Goal: Ask a question: Seek information or help from site administrators or community

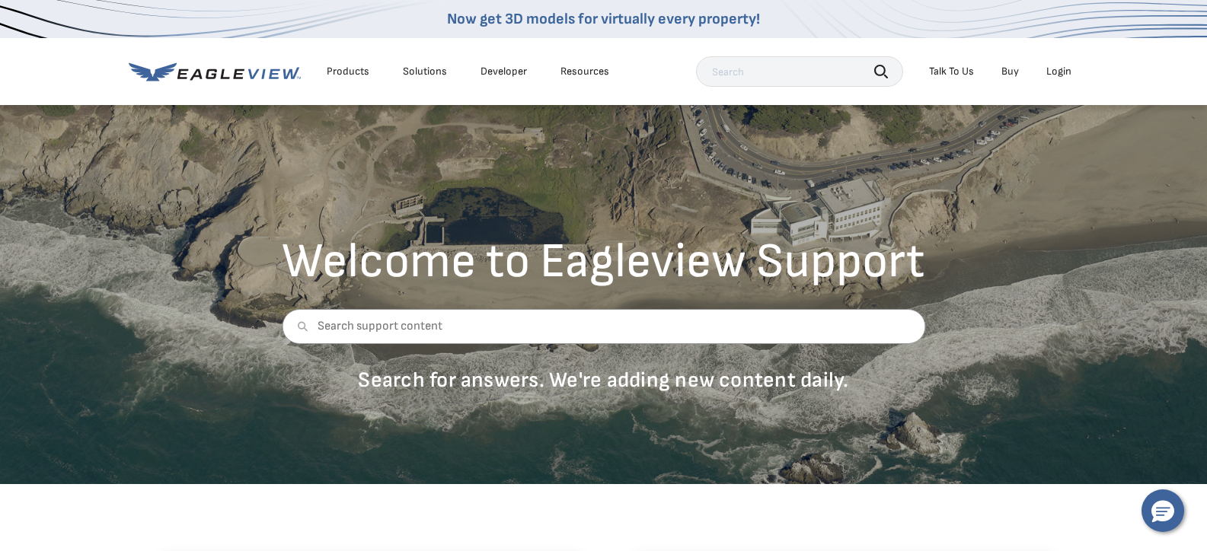
click at [959, 72] on div "Talk To Us" at bounding box center [951, 72] width 45 height 14
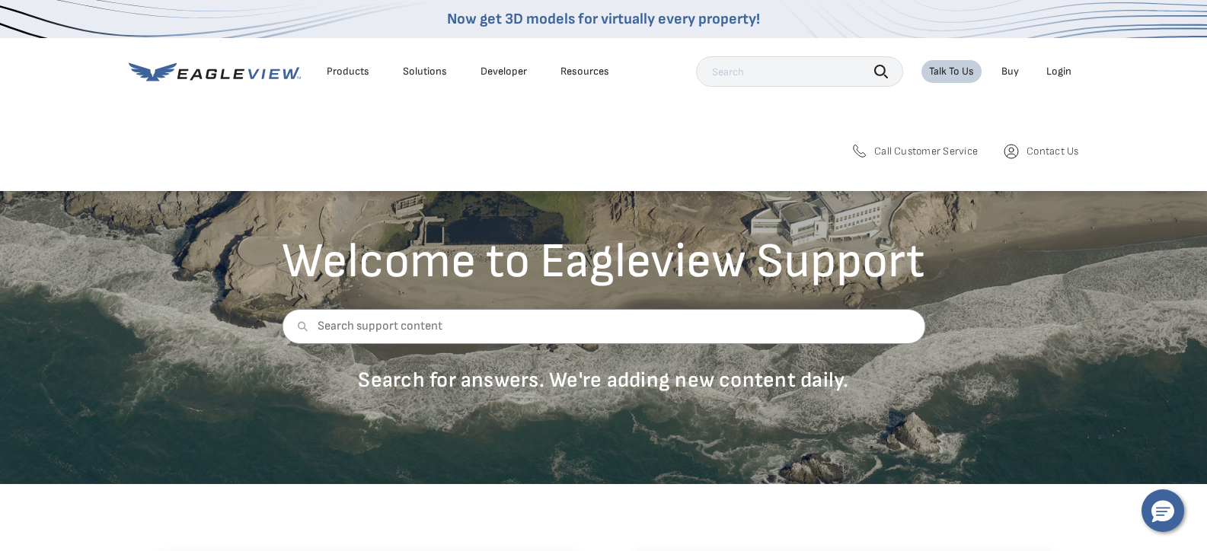
click at [1033, 146] on span "Contact Us" at bounding box center [1053, 152] width 52 height 14
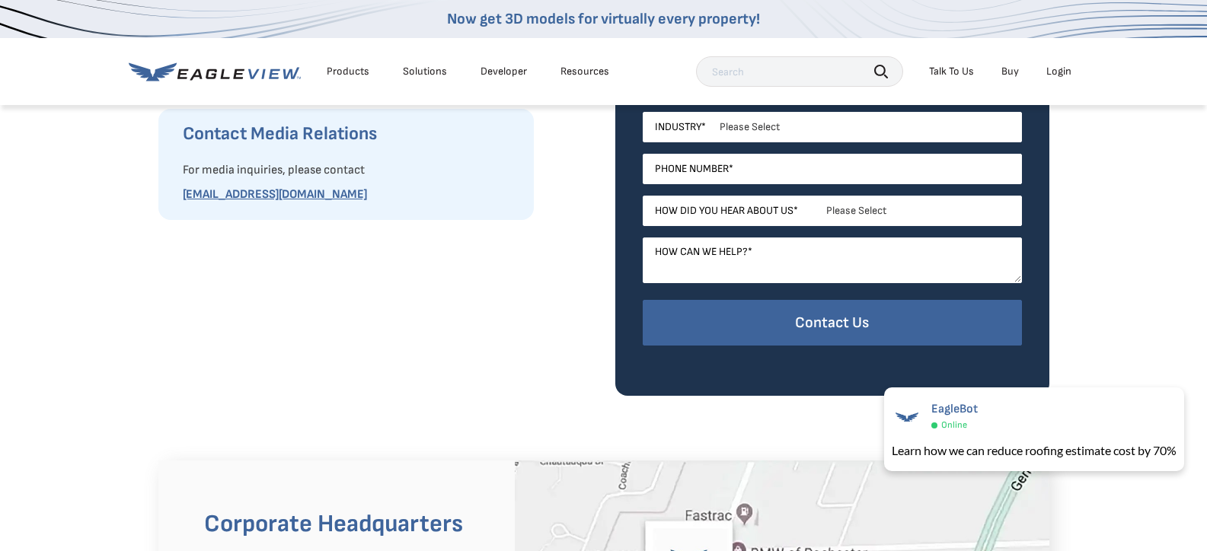
scroll to position [609, 0]
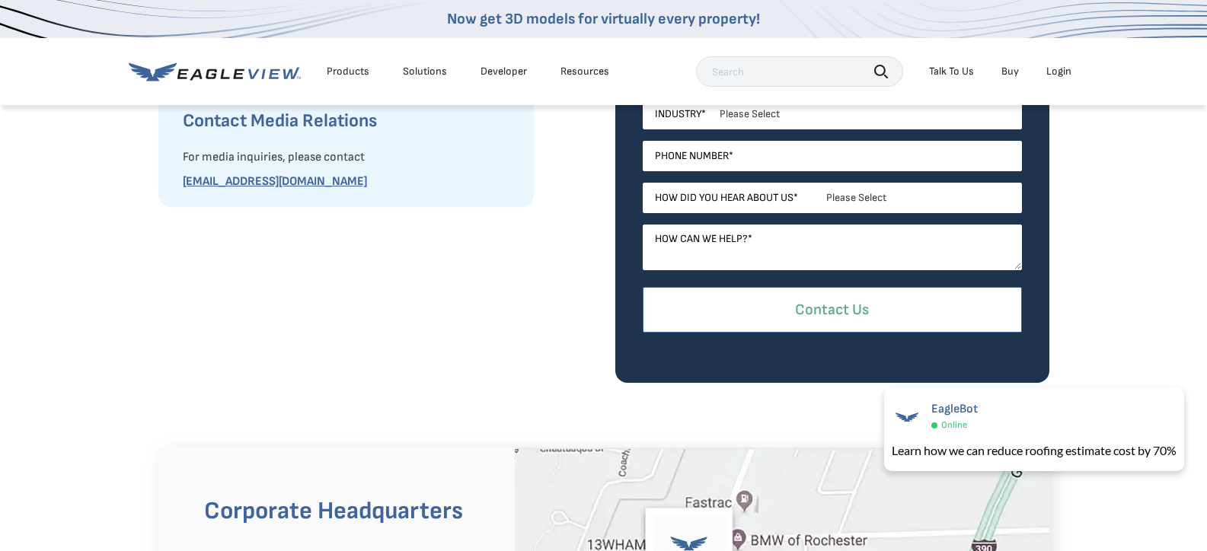
click at [846, 316] on input "Contact Us" at bounding box center [832, 310] width 379 height 46
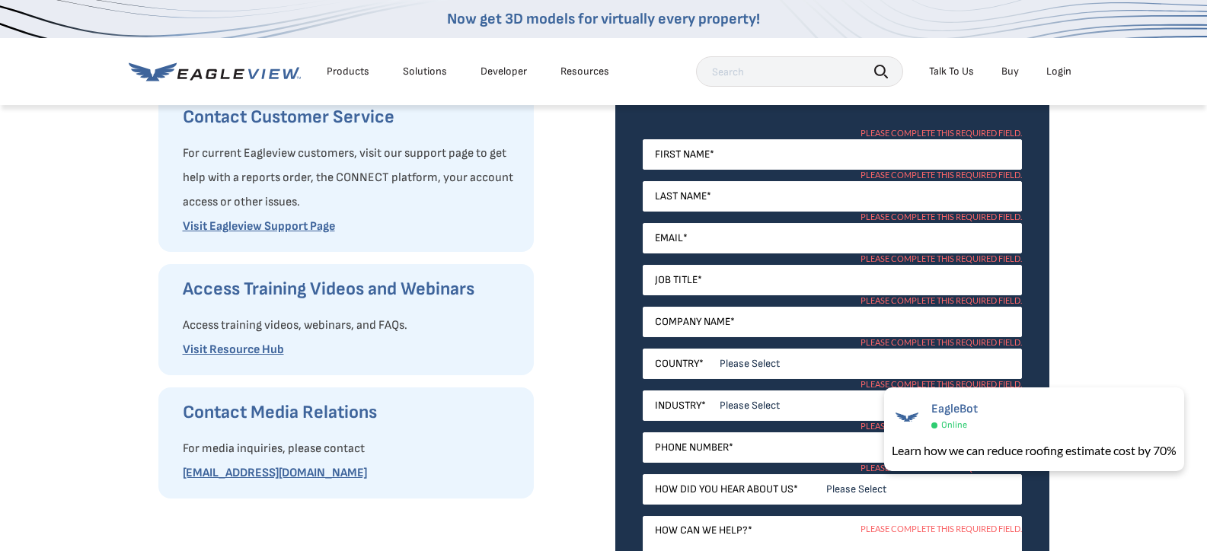
scroll to position [305, 0]
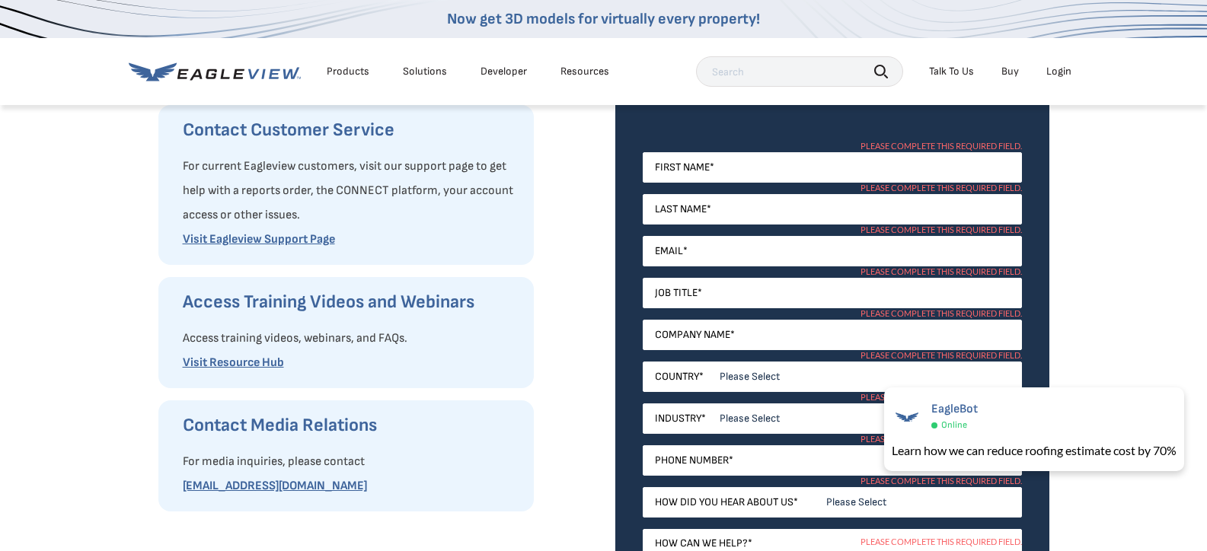
click at [1177, 222] on div "How Can We Help You? Request Product Information Fill out our request form to a…" at bounding box center [603, 243] width 1207 height 889
click at [677, 173] on input "First Name *" at bounding box center [832, 167] width 379 height 30
type input "[PERSON_NAME]"
type input "[EMAIL_ADDRESS][DOMAIN_NAME]"
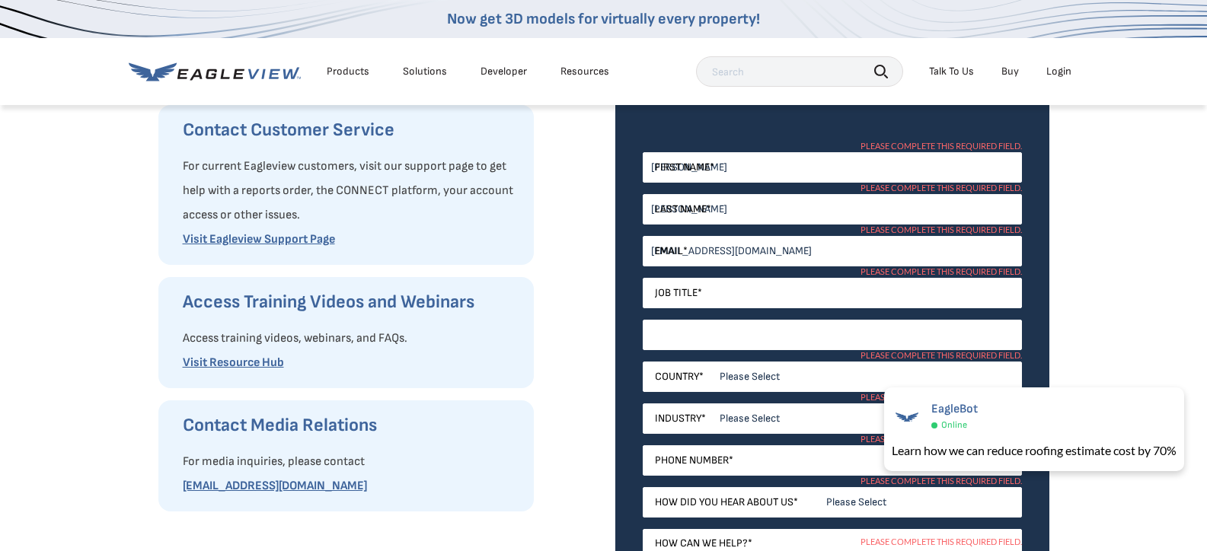
type input "The Hitching Post"
select select "[GEOGRAPHIC_DATA]"
type input "19795052275"
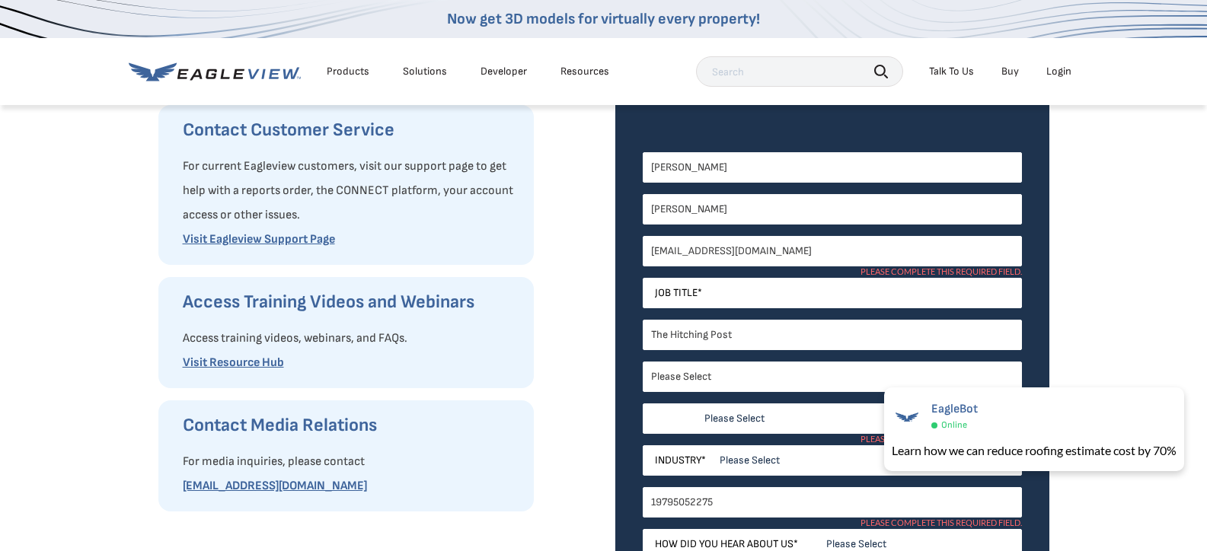
select select "[US_STATE]"
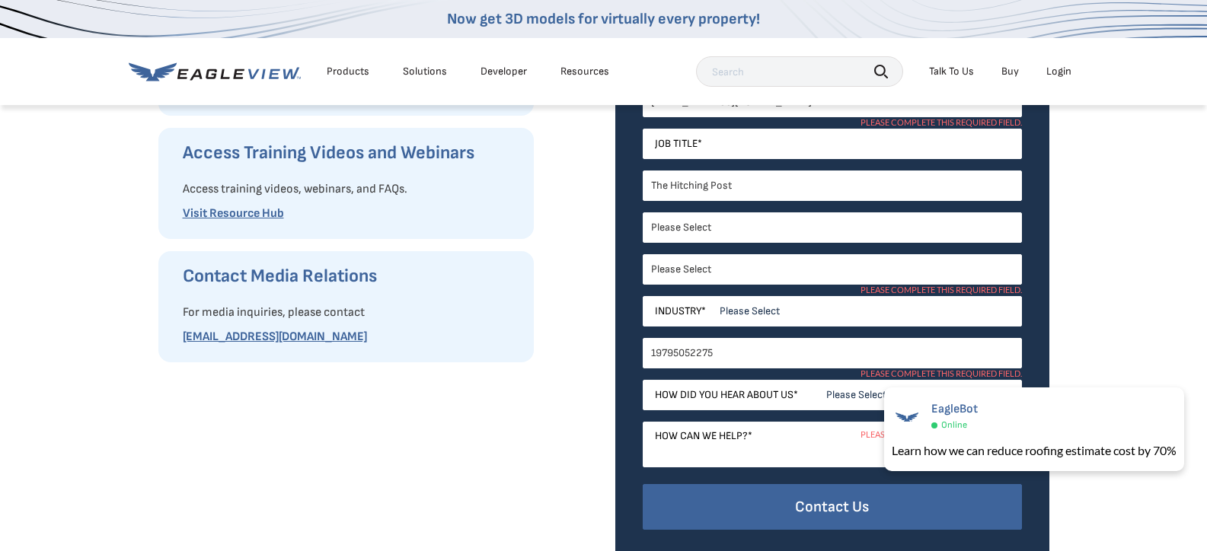
scroll to position [457, 0]
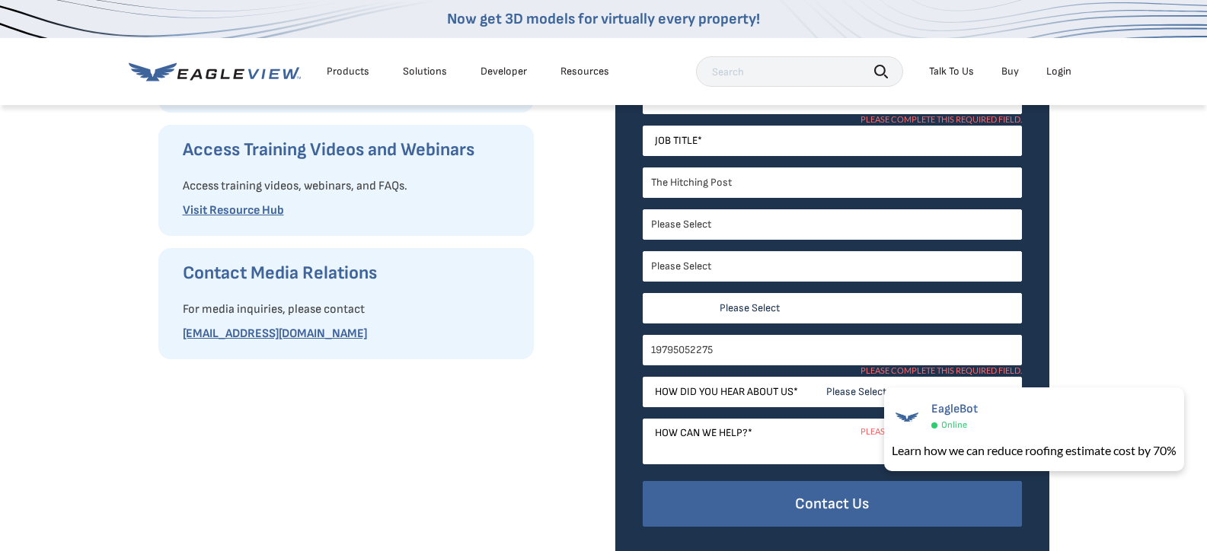
click at [726, 315] on select "Please Select Architects & Engineering Construction Electric/Gas Utilities Gove…" at bounding box center [832, 308] width 379 height 30
select select "Construction"
click at [643, 293] on select "Please Select Architects & Engineering Construction Electric/Gas Utilities Gove…" at bounding box center [832, 308] width 379 height 30
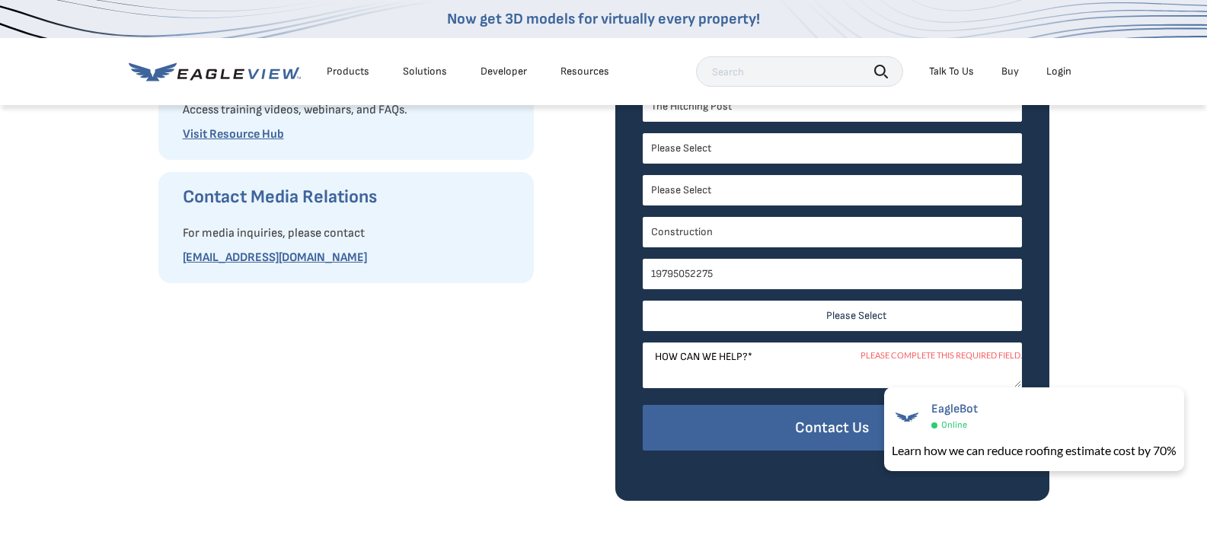
click at [844, 311] on select "Please Select Search Engine Social Media Word of Mouth Podcast Online Advertise…" at bounding box center [832, 316] width 379 height 30
select select "Word of Mouth"
click at [643, 301] on select "Please Select Search Engine Social Media Word of Mouth Podcast Online Advertise…" at bounding box center [832, 316] width 379 height 30
click at [673, 362] on textarea "How can we help? *" at bounding box center [832, 366] width 379 height 46
click at [772, 355] on textarea "I put in an order but what i really need is the roof pictures." at bounding box center [832, 366] width 379 height 46
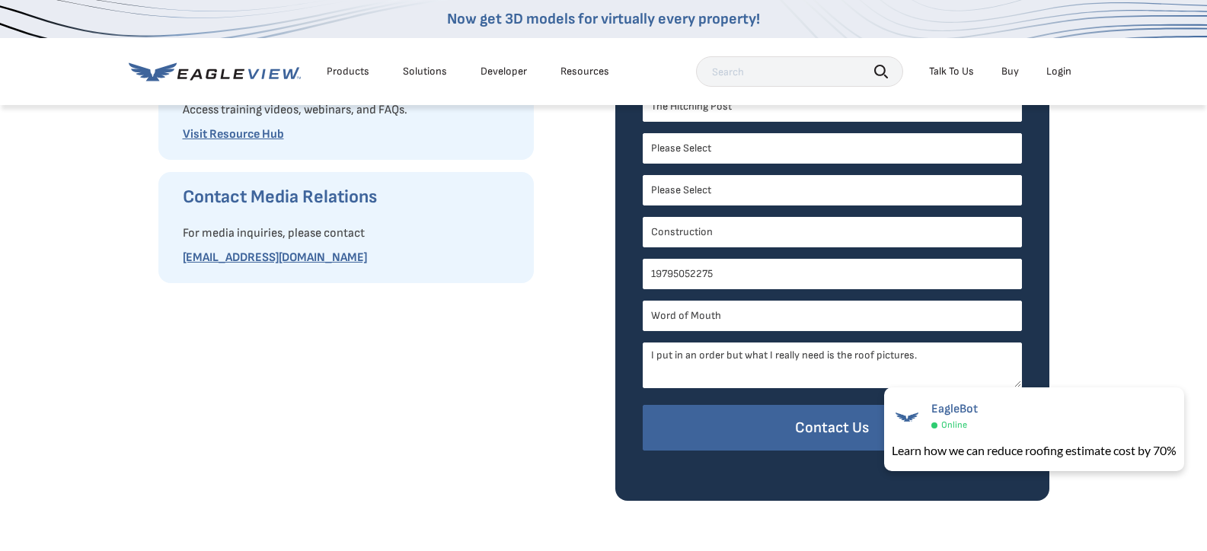
click at [933, 349] on textarea "I put in an order but what I really need is the roof pictures." at bounding box center [832, 366] width 379 height 46
click at [1183, 396] on span "×" at bounding box center [1180, 398] width 8 height 16
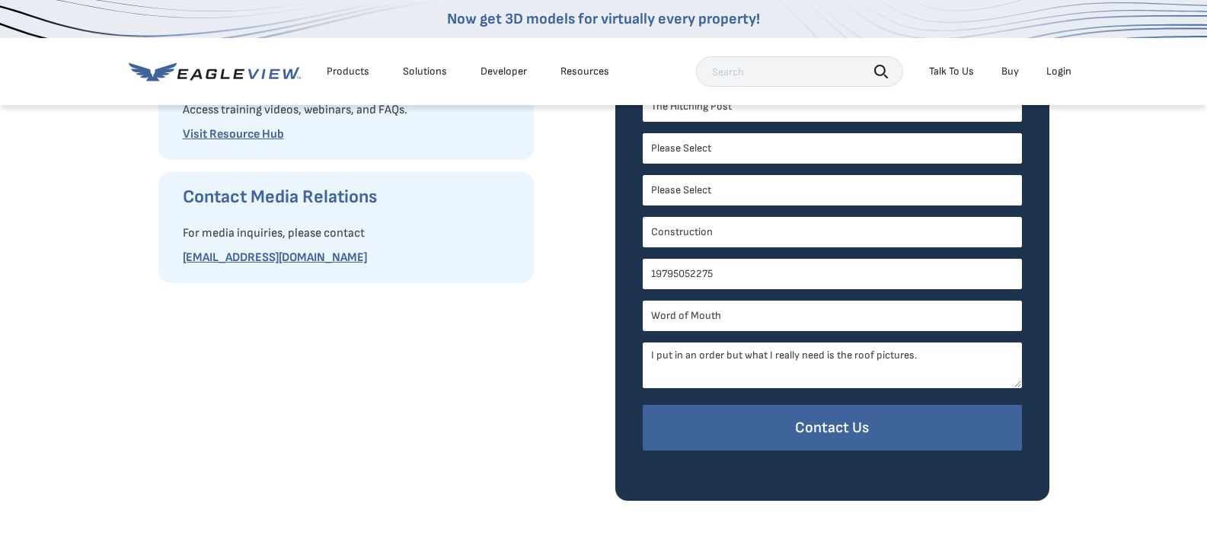
click at [931, 356] on textarea "I put in an order but what I really need is the roof pictures." at bounding box center [832, 366] width 379 height 46
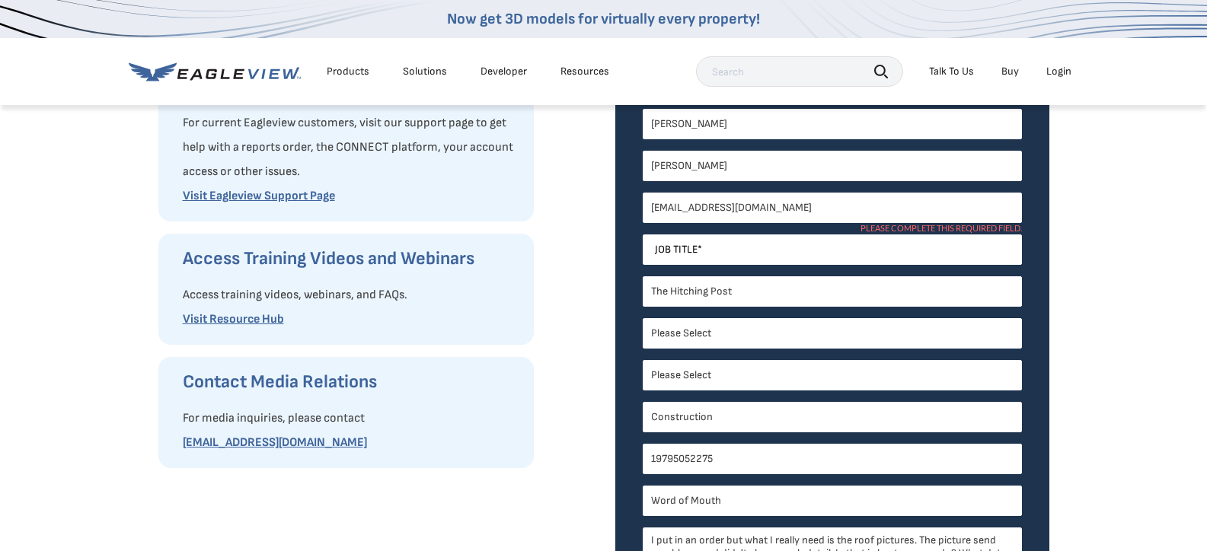
scroll to position [305, 0]
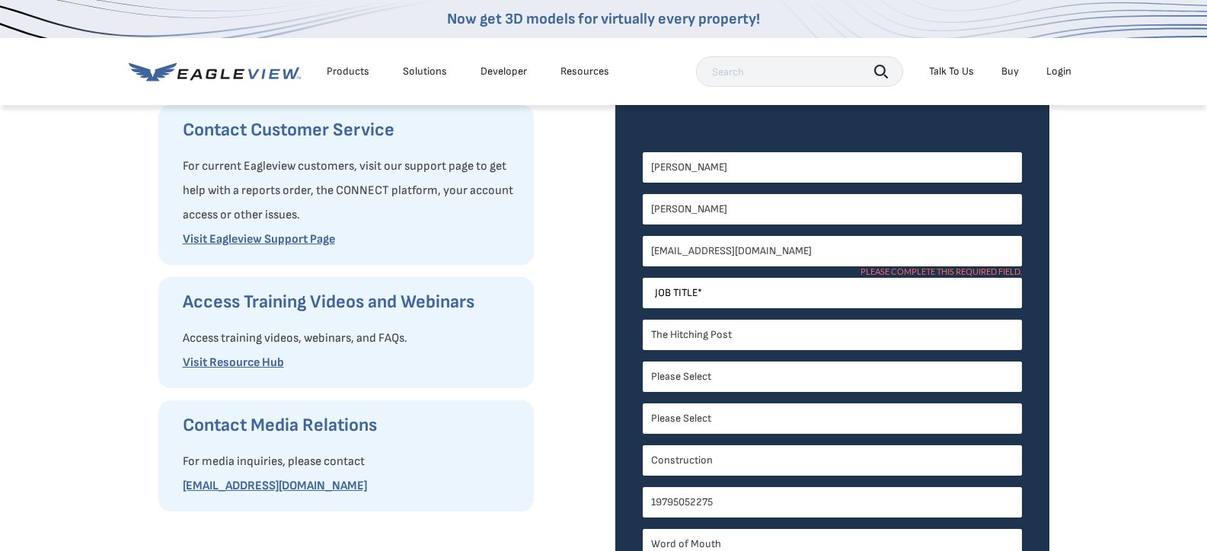
type textarea "I put in an order but what I really need is the roof pictures. The picture send…"
click at [721, 300] on input "Job Title *" at bounding box center [832, 293] width 379 height 30
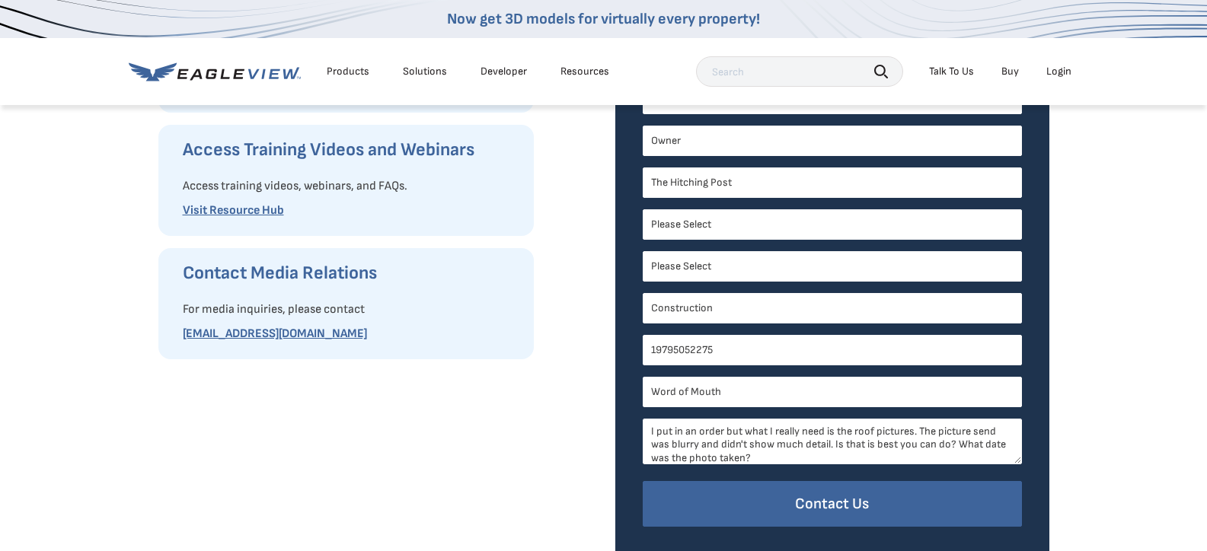
scroll to position [6, 0]
type input "Owner"
click at [993, 425] on textarea "I put in an order but what I really need is the roof pictures. The picture send…" at bounding box center [832, 442] width 379 height 46
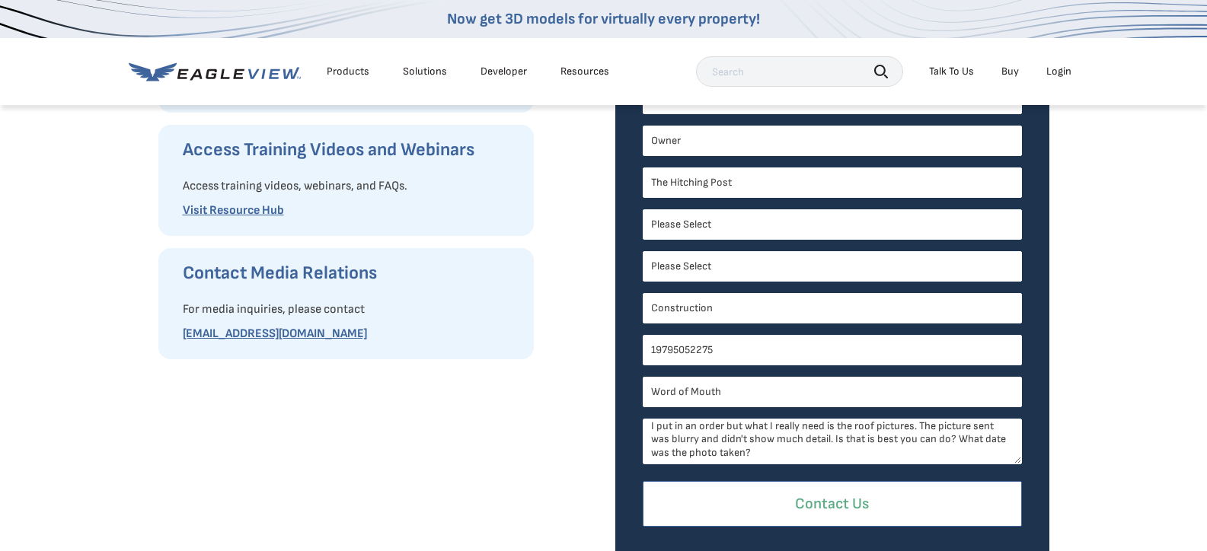
type textarea "I put in an order but what I really need is the roof pictures. The picture sent…"
click at [824, 506] on input "Contact Us" at bounding box center [832, 504] width 379 height 46
